Goal: Task Accomplishment & Management: Manage account settings

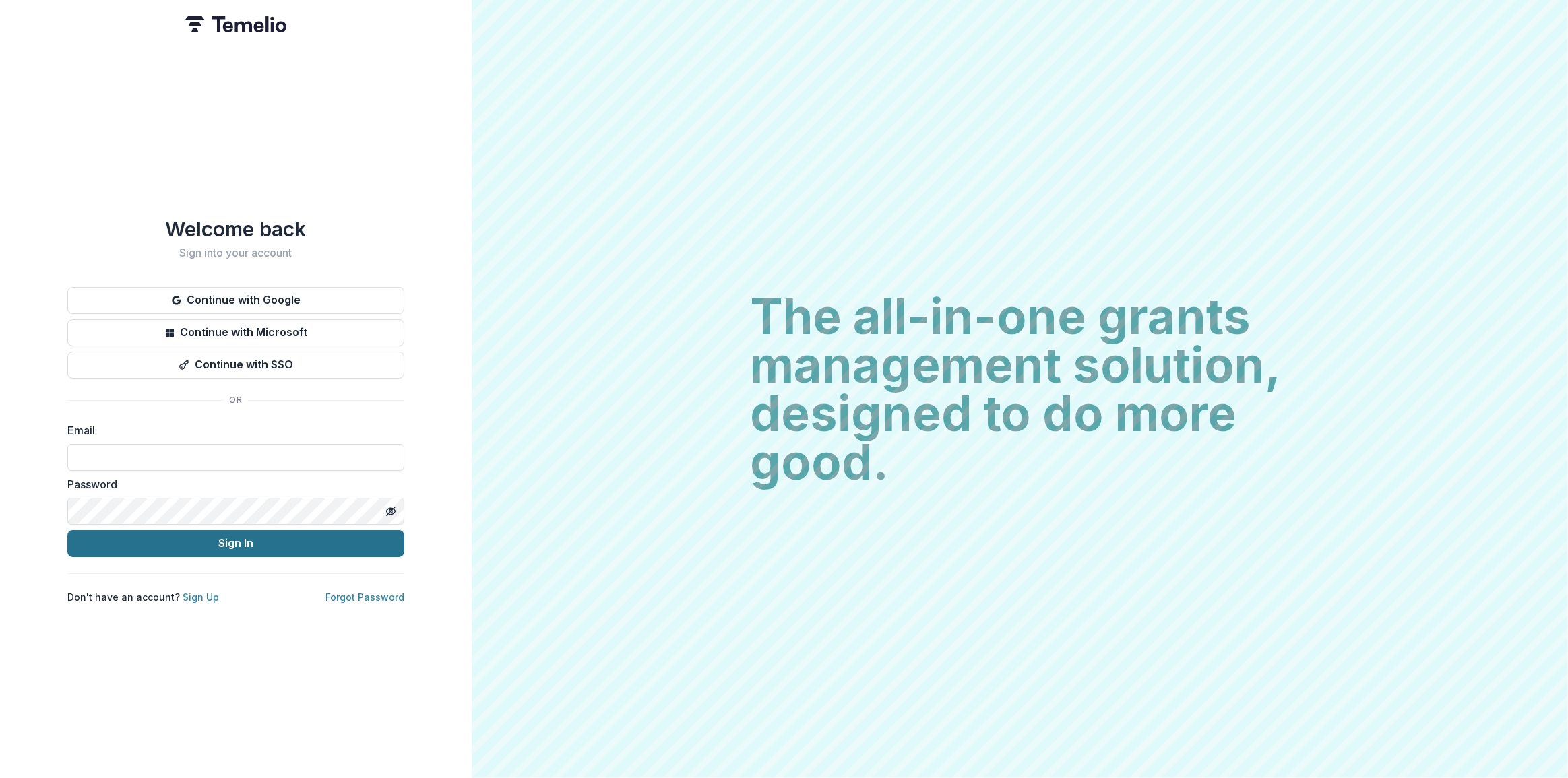
type input "**********"
click at [249, 530] on button "Sign In" at bounding box center [236, 543] width 337 height 27
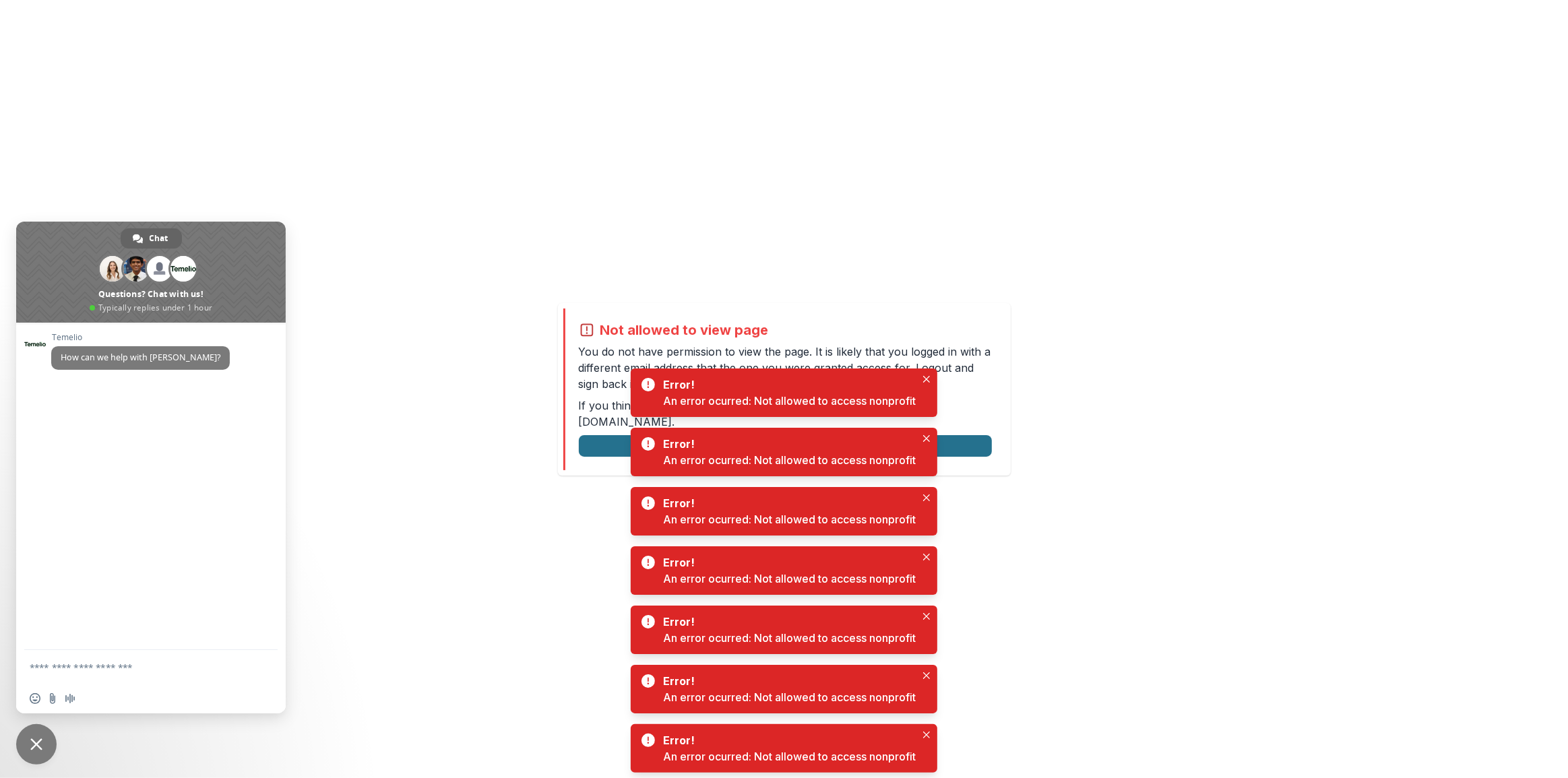
click at [592, 435] on button "Logout" at bounding box center [785, 445] width 413 height 22
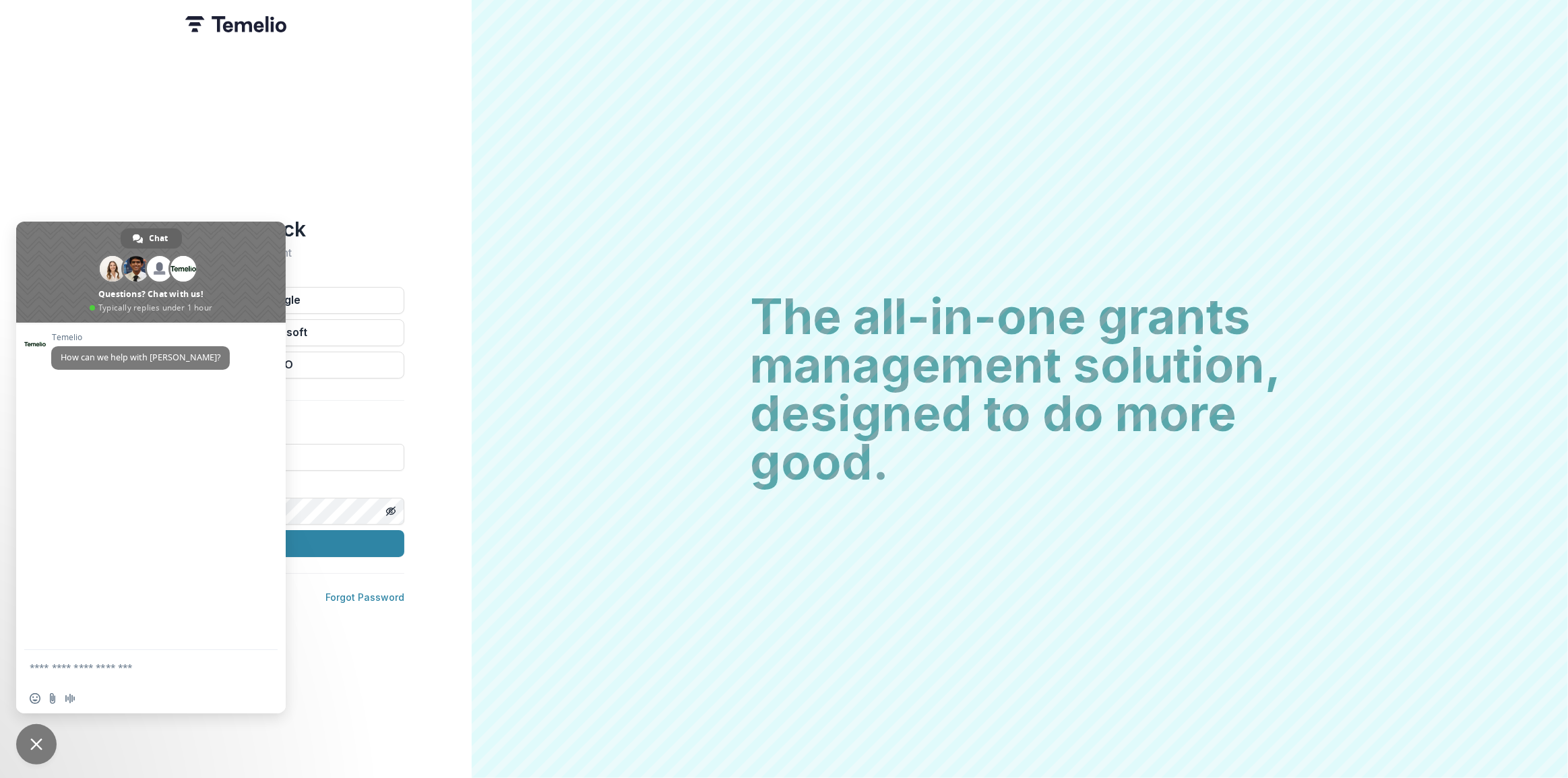
click at [23, 741] on span "Close chat" at bounding box center [36, 744] width 40 height 40
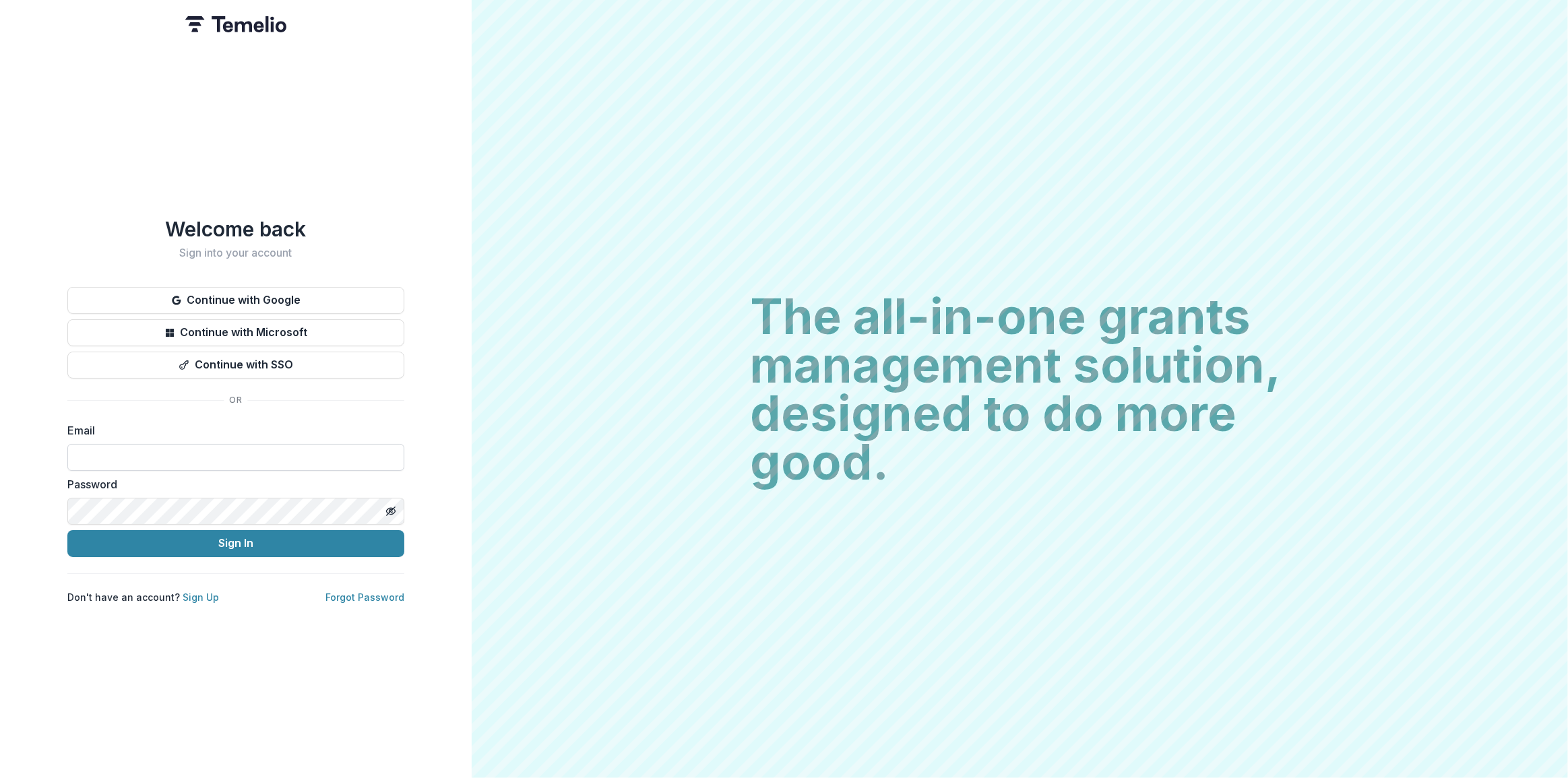
drag, startPoint x: 232, startPoint y: 438, endPoint x: 244, endPoint y: 438, distance: 12.0
click at [232, 444] on input at bounding box center [236, 458] width 337 height 27
click at [380, 449] on div "Email" at bounding box center [236, 447] width 337 height 49
click at [380, 449] on keeper-lock "Open Keeper Popup" at bounding box center [385, 457] width 16 height 16
type input "**********"
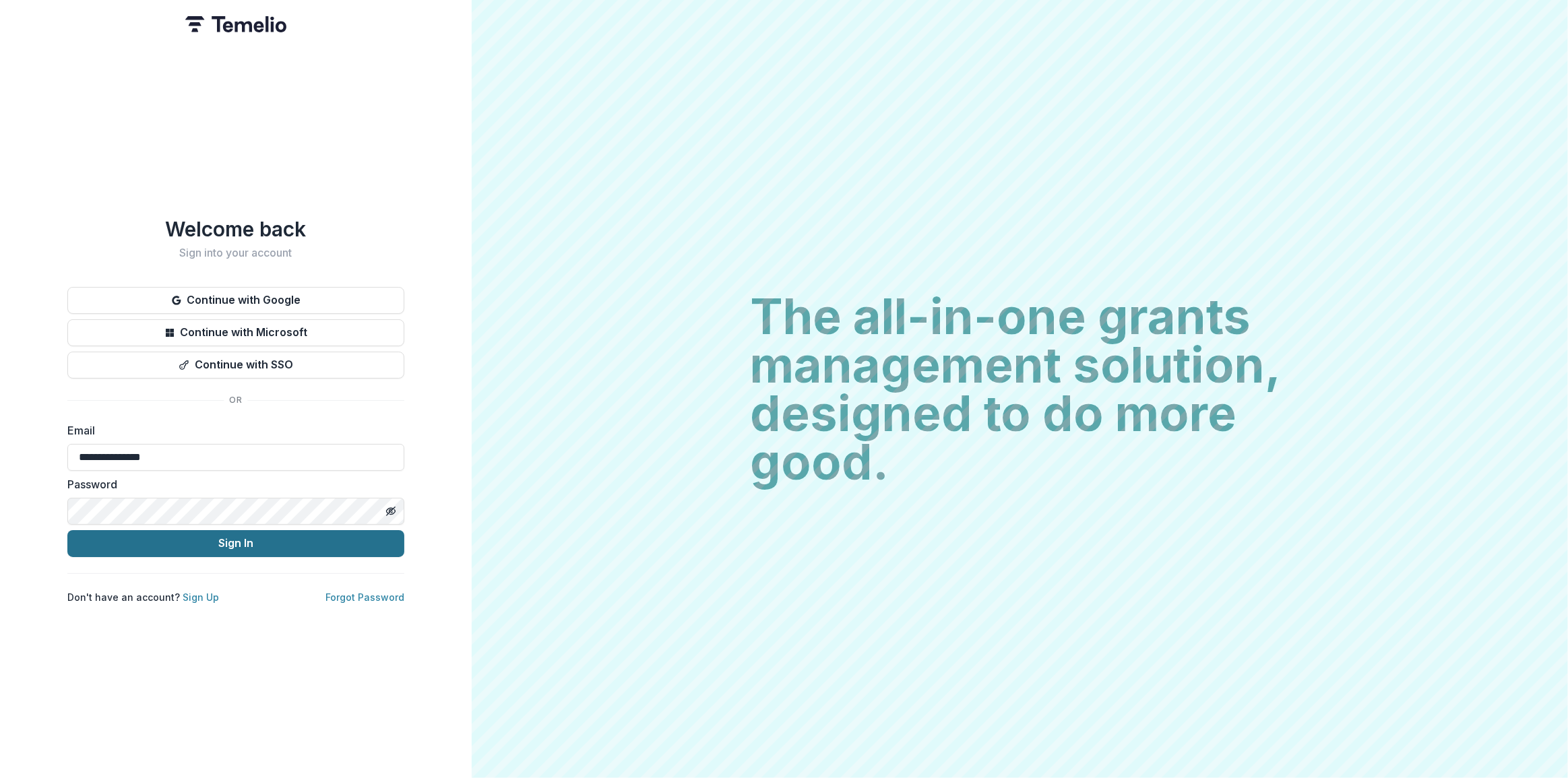
click at [208, 541] on button "Sign In" at bounding box center [236, 543] width 337 height 27
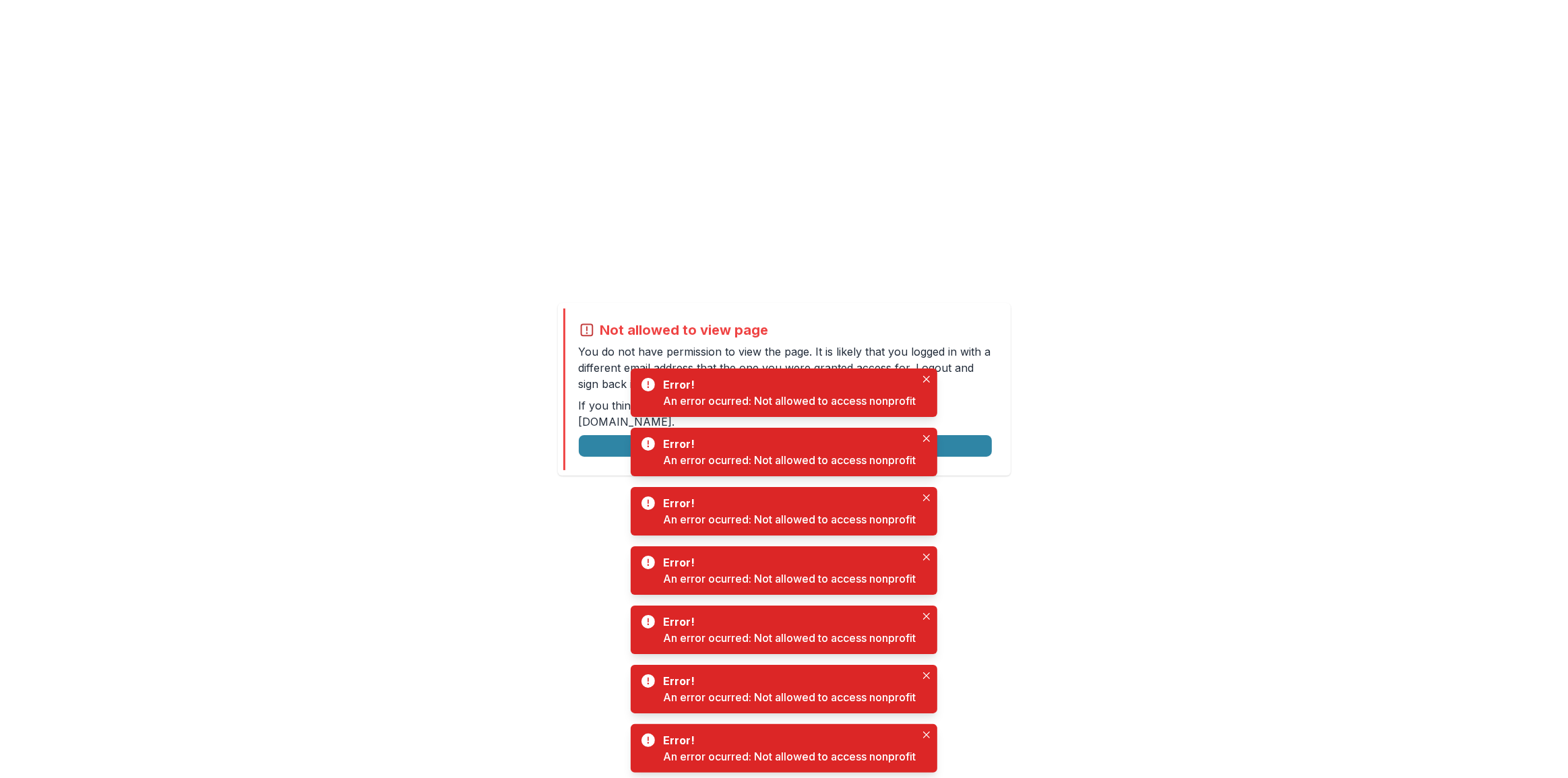
click at [937, 430] on div "Error! An error ocurred: Not allowed to access nonprofit" at bounding box center [784, 452] width 306 height 49
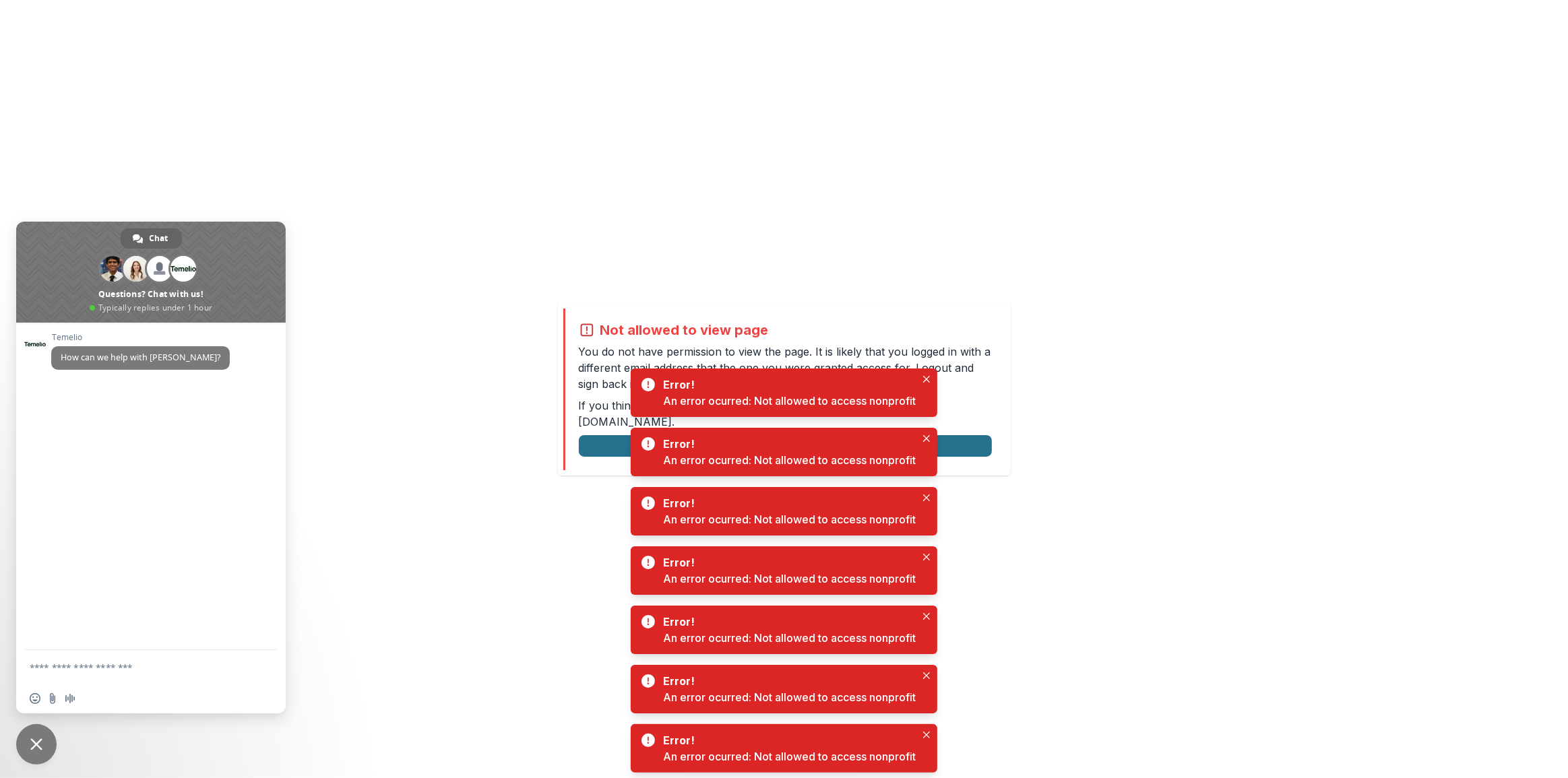
click at [947, 435] on button "Logout" at bounding box center [785, 445] width 413 height 22
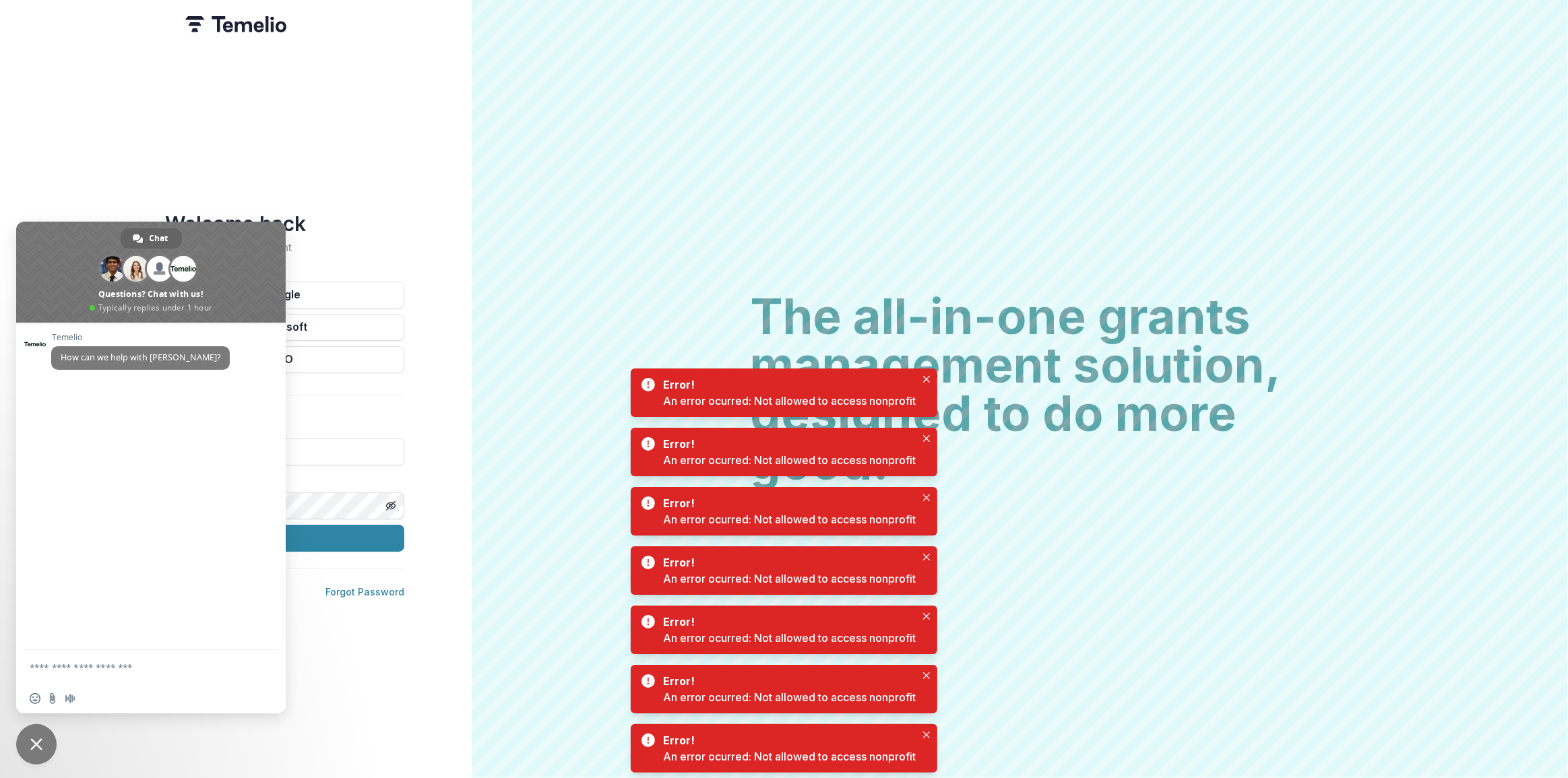
click at [49, 737] on span "Close chat" at bounding box center [36, 744] width 40 height 40
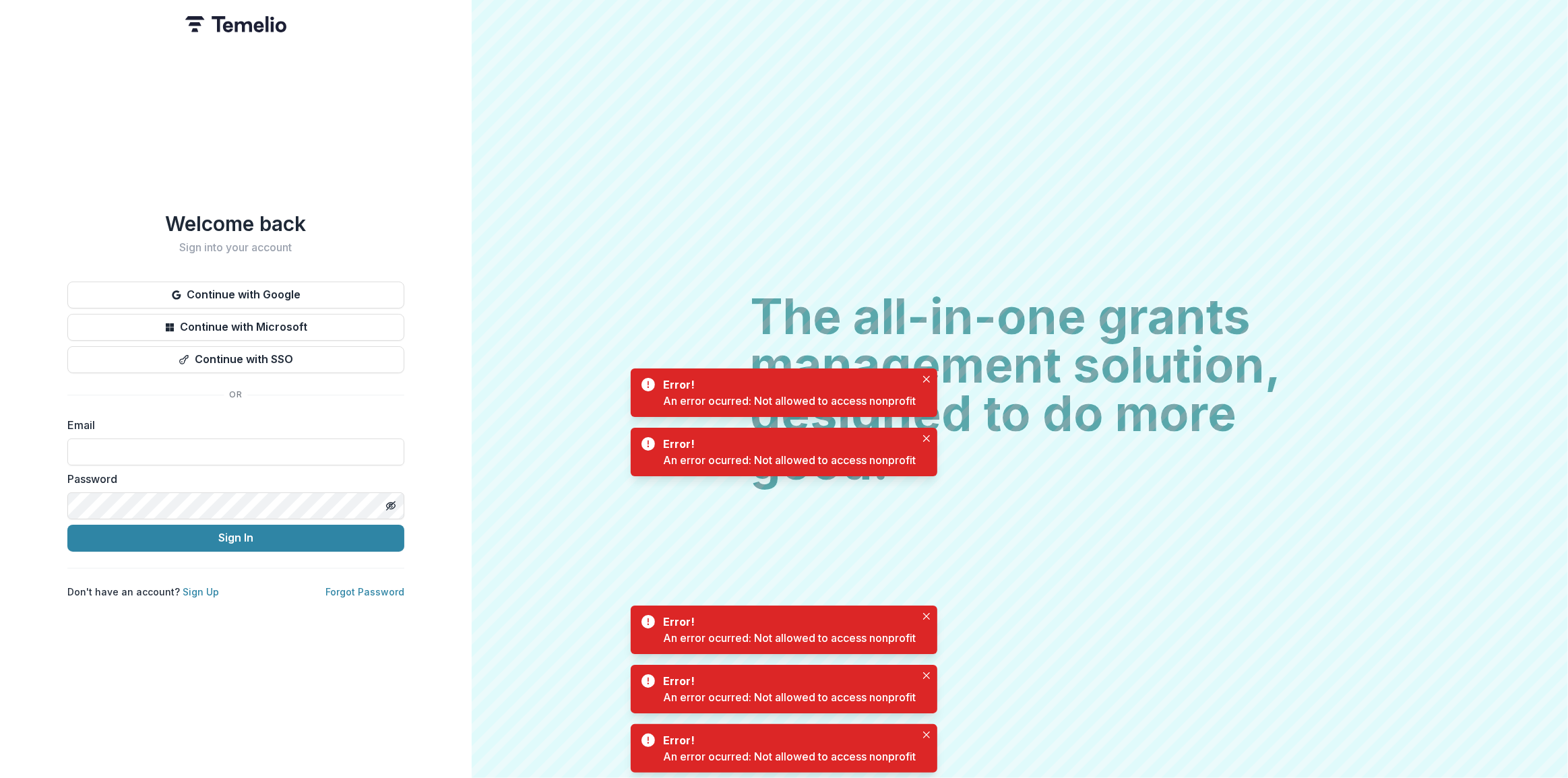
click at [385, 452] on keeper-lock "Open Keeper Popup" at bounding box center [385, 452] width 16 height 16
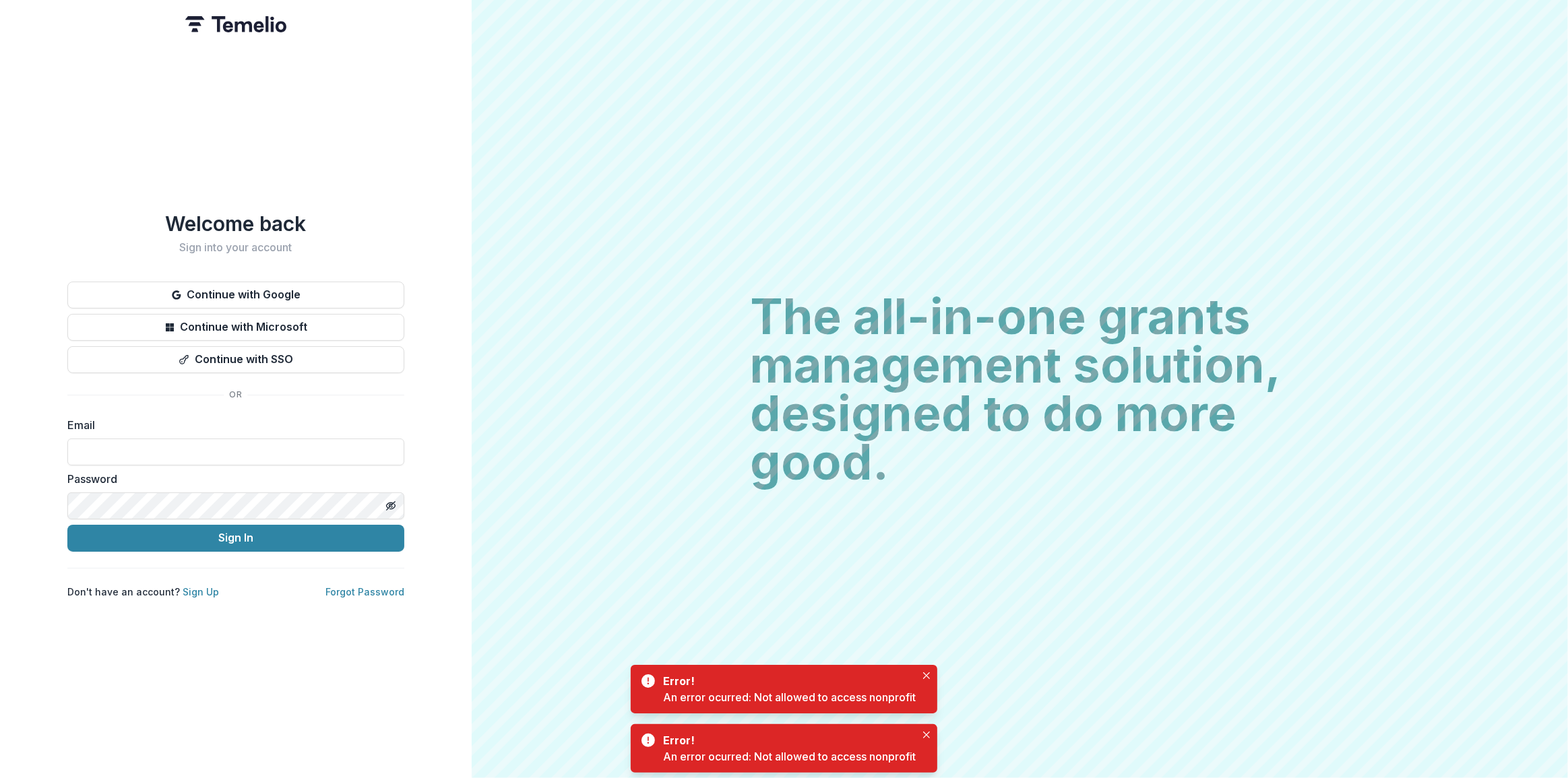
click at [381, 451] on keeper-lock "Open Keeper Popup" at bounding box center [385, 452] width 16 height 16
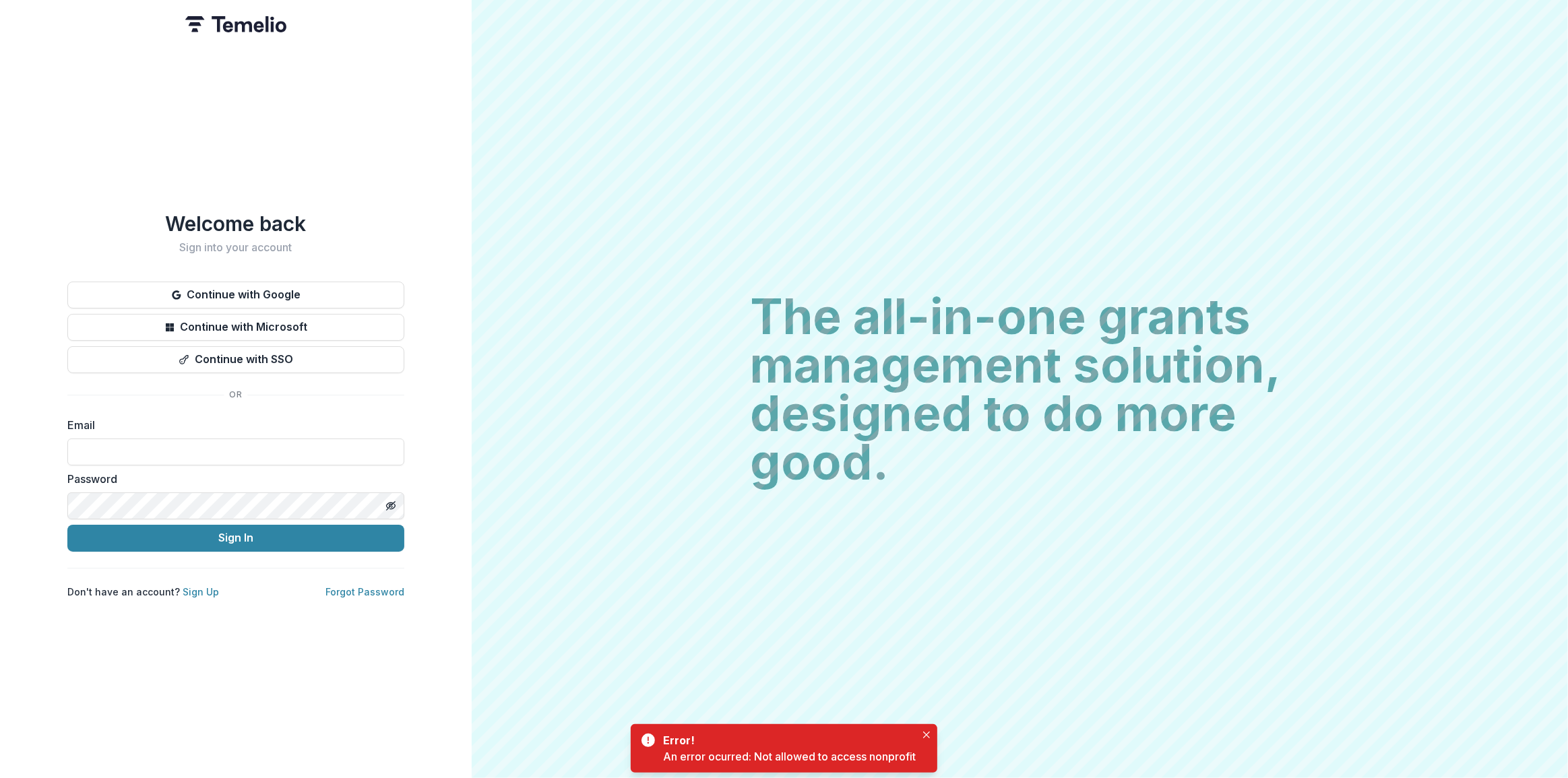
click at [389, 451] on keeper-lock "Open Keeper Popup" at bounding box center [385, 452] width 16 height 16
click at [388, 451] on keeper-lock "Open Keeper Popup" at bounding box center [385, 452] width 16 height 16
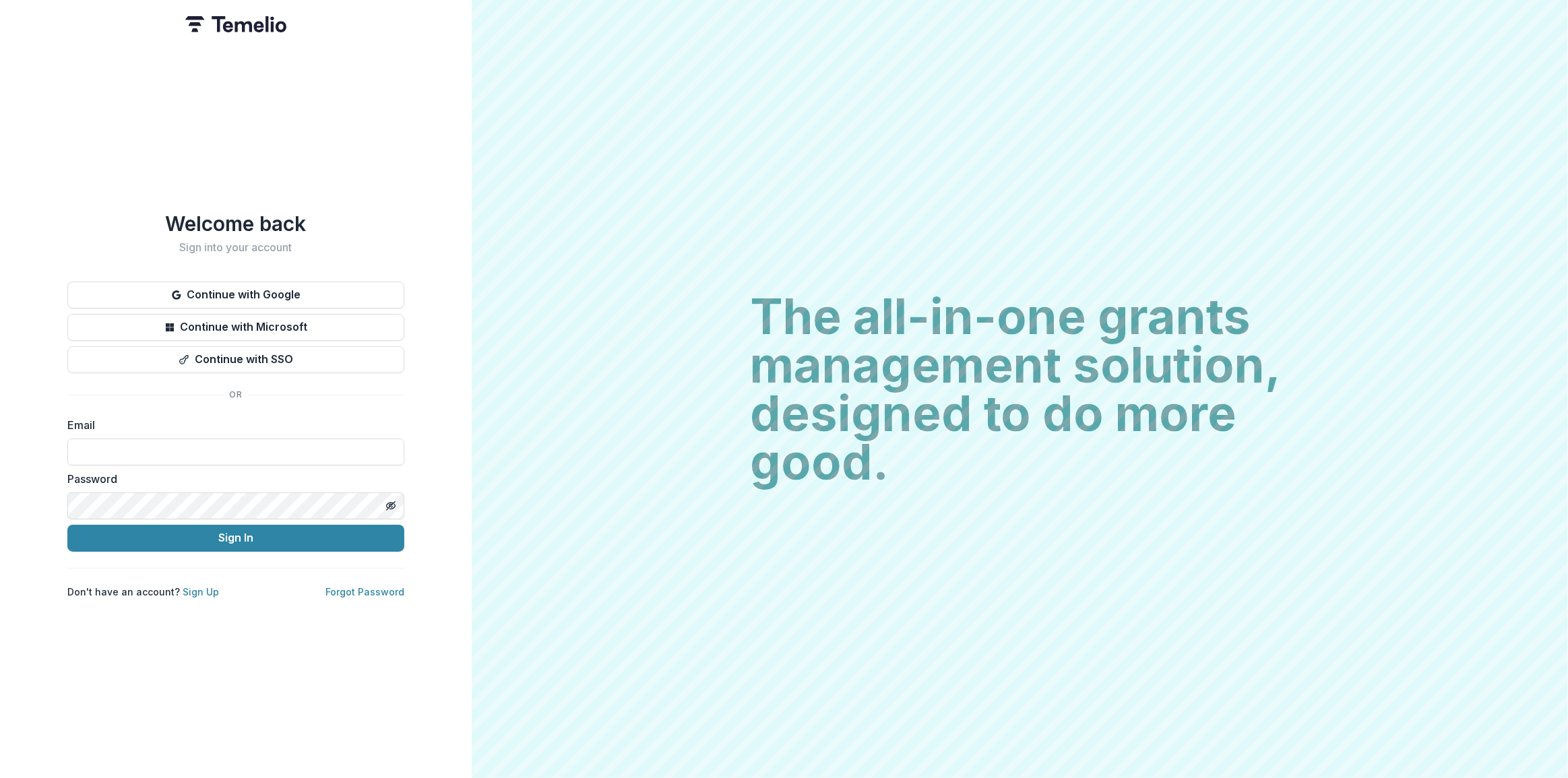
type input "**********"
click at [227, 537] on button "Sign In" at bounding box center [236, 538] width 337 height 27
